Goal: Browse casually

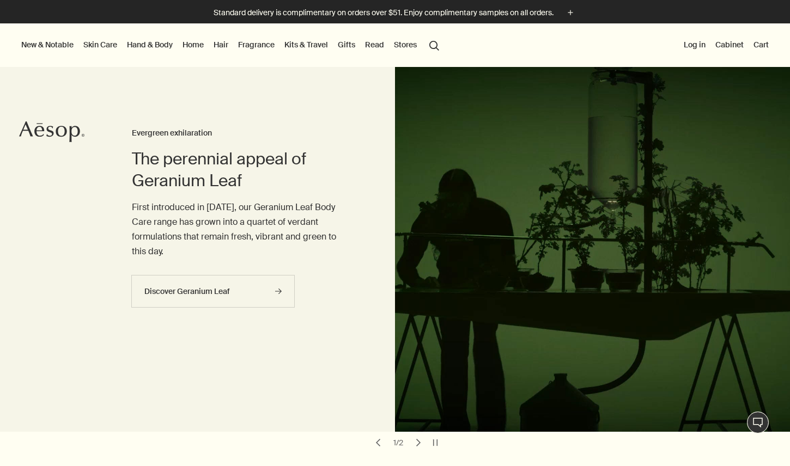
click at [307, 346] on div "The perennial appeal of Geranium Leaf Evergreen exhilaration First introduced i…" at bounding box center [242, 249] width 220 height 365
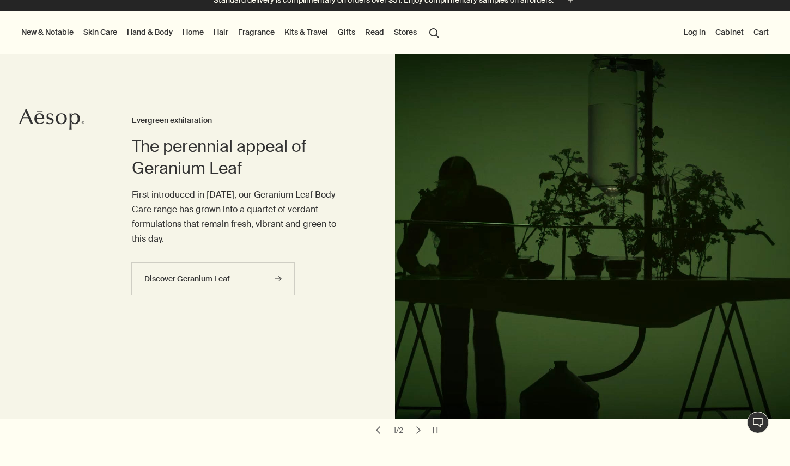
scroll to position [22, 0]
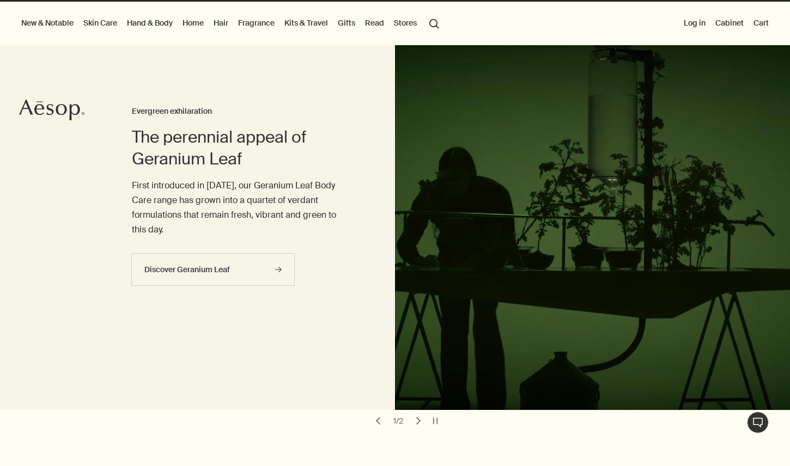
click at [416, 414] on button "chevron" at bounding box center [418, 421] width 15 height 15
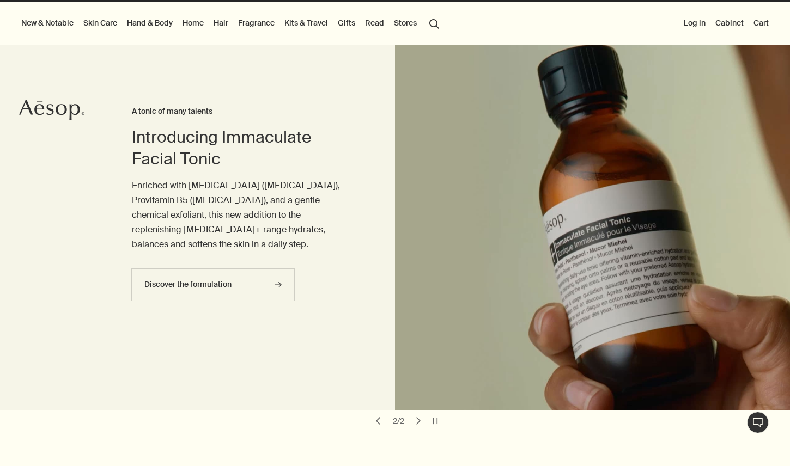
click at [414, 414] on button "chevron" at bounding box center [418, 421] width 15 height 15
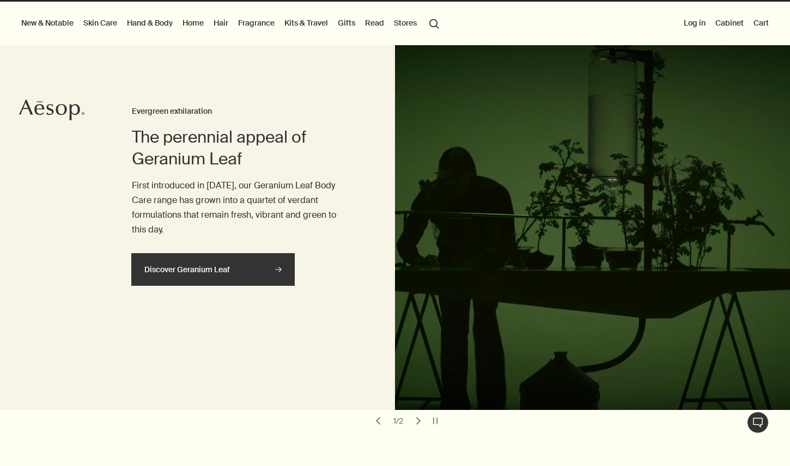
click at [281, 266] on icon "rightArrow" at bounding box center [278, 269] width 7 height 7
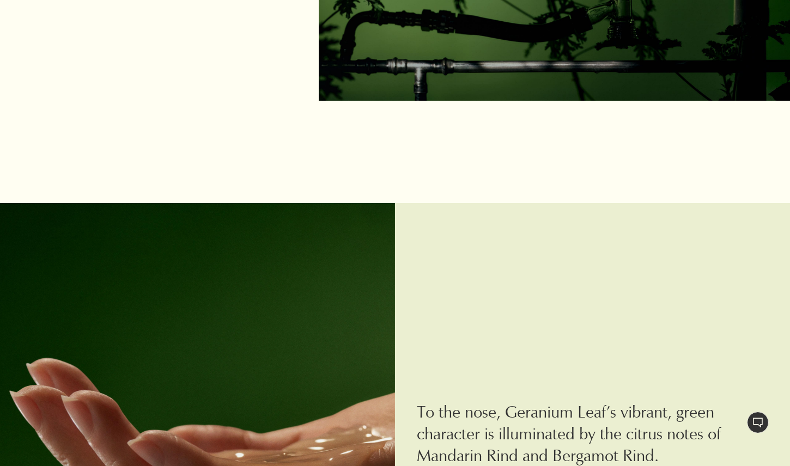
scroll to position [1504, 0]
